Goal: Find specific page/section: Find specific page/section

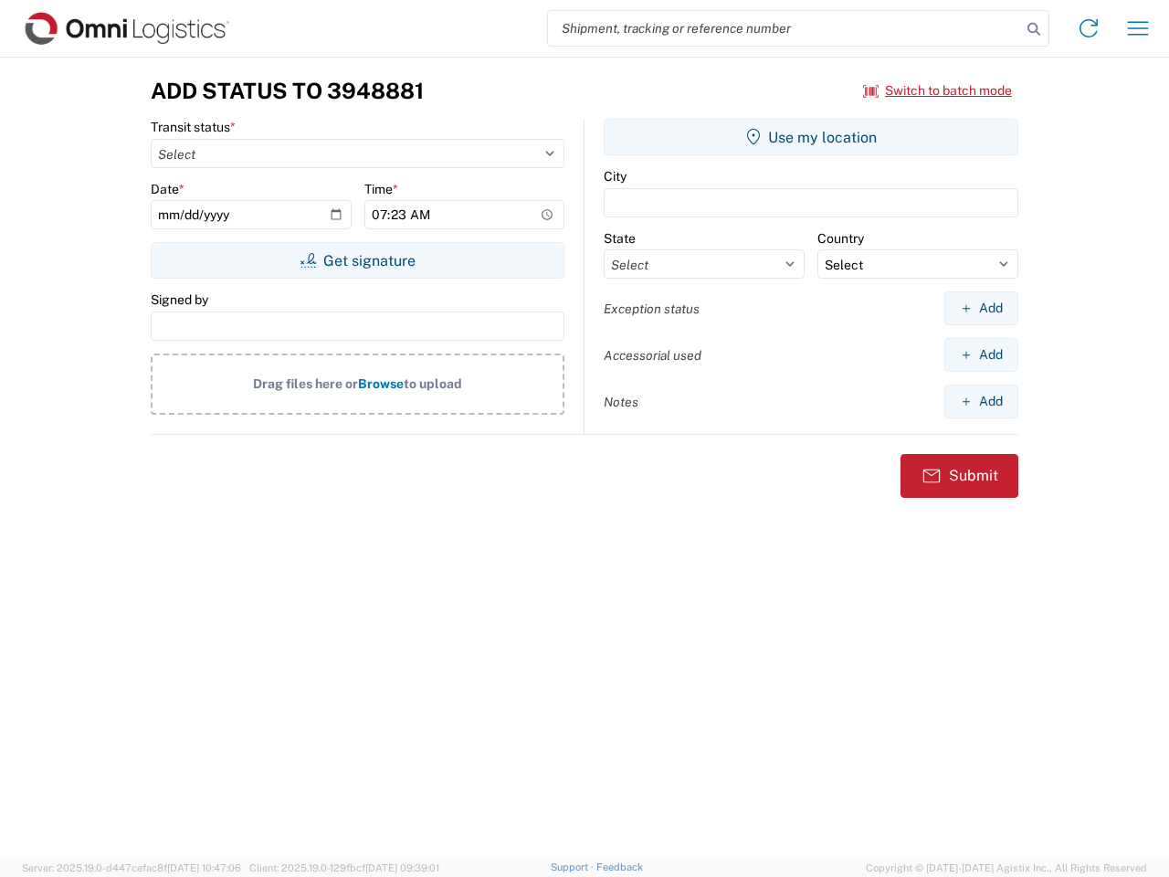
click at [785, 28] on input "search" at bounding box center [784, 28] width 473 height 35
click at [1034, 29] on icon at bounding box center [1034, 29] width 26 height 26
click at [1089, 28] on icon at bounding box center [1088, 28] width 29 height 29
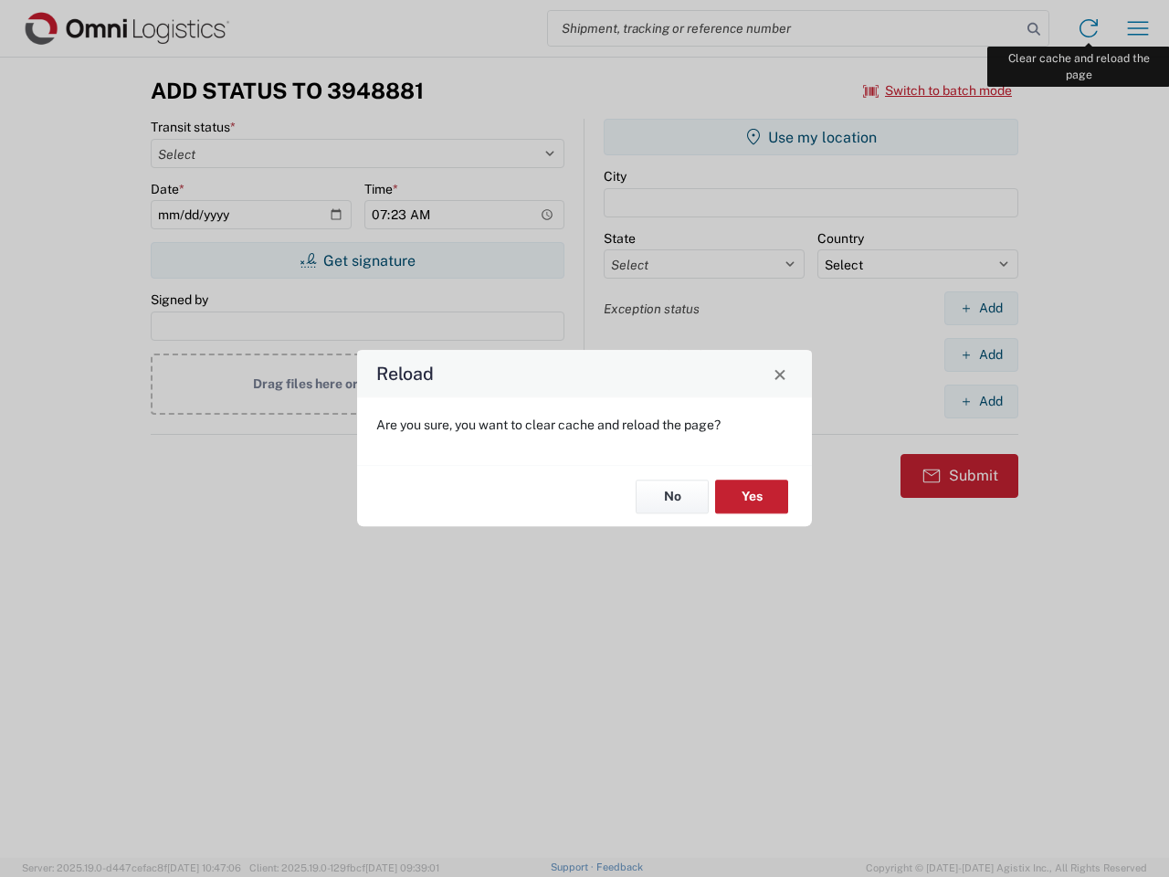
click at [1138, 28] on div "Reload Are you sure, you want to clear cache and reload the page? No Yes" at bounding box center [584, 438] width 1169 height 877
click at [938, 90] on div "Reload Are you sure, you want to clear cache and reload the page? No Yes" at bounding box center [584, 438] width 1169 height 877
click at [357, 260] on div "Reload Are you sure, you want to clear cache and reload the page? No Yes" at bounding box center [584, 438] width 1169 height 877
click at [811, 137] on div "Reload Are you sure, you want to clear cache and reload the page? No Yes" at bounding box center [584, 438] width 1169 height 877
click at [981, 308] on div "Reload Are you sure, you want to clear cache and reload the page? No Yes" at bounding box center [584, 438] width 1169 height 877
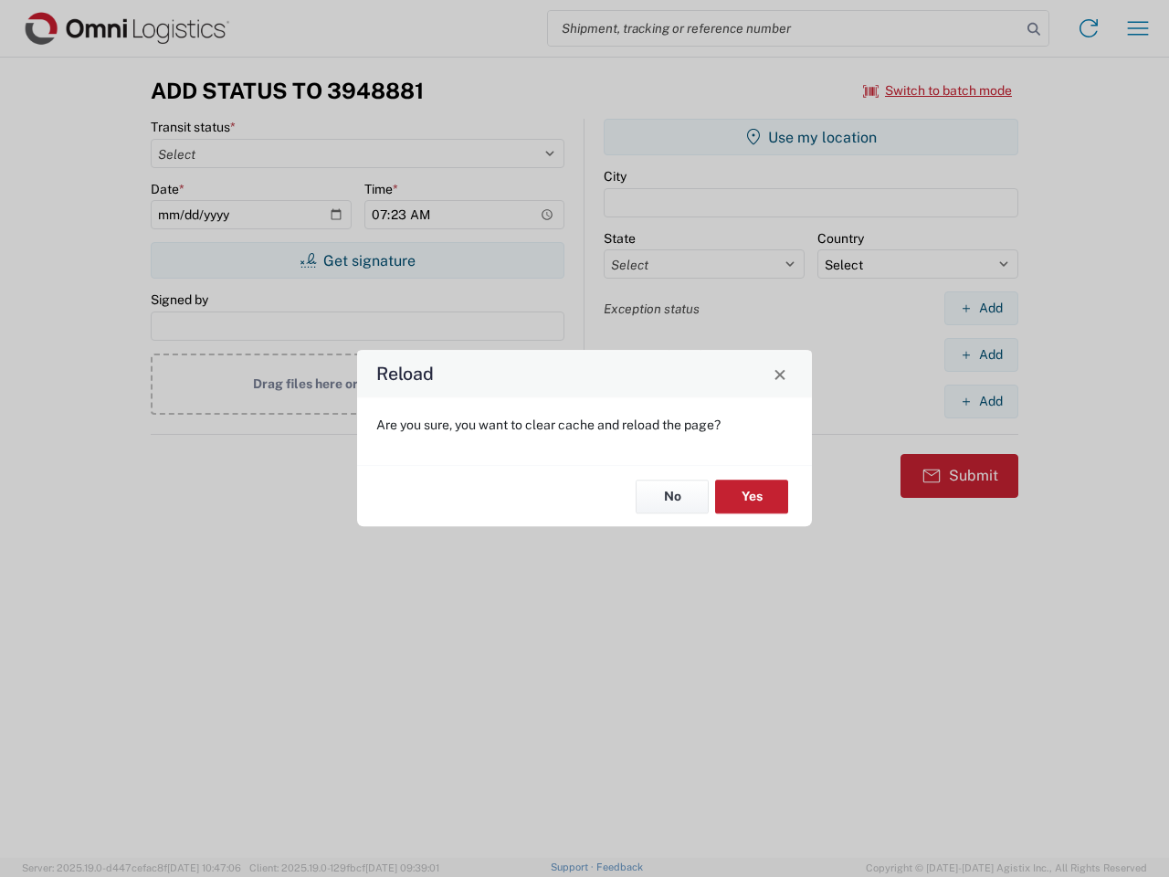
click at [981, 354] on div "Reload Are you sure, you want to clear cache and reload the page? No Yes" at bounding box center [584, 438] width 1169 height 877
click at [981, 401] on div "Reload Are you sure, you want to clear cache and reload the page? No Yes" at bounding box center [584, 438] width 1169 height 877
